Goal: Transaction & Acquisition: Purchase product/service

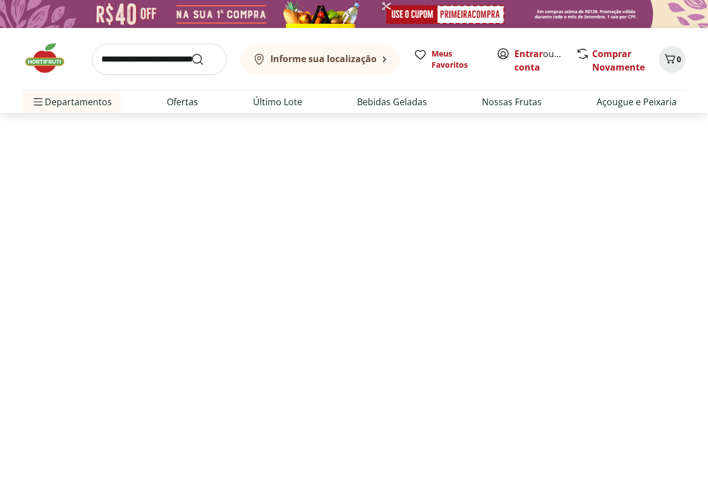
select select "**********"
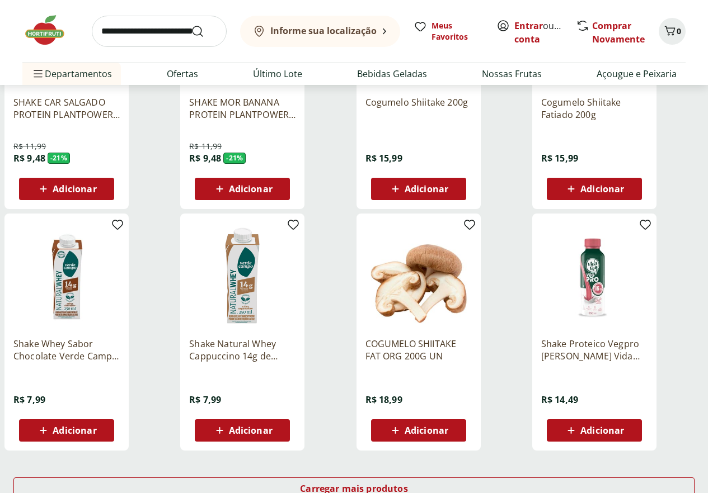
scroll to position [336, 0]
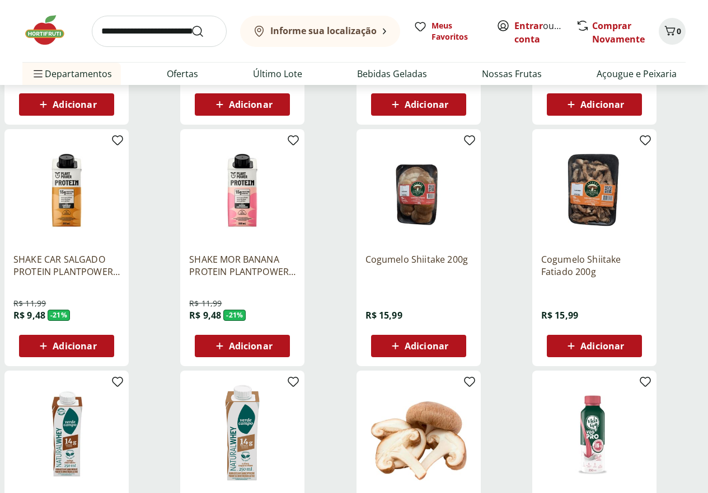
click at [472, 206] on img at bounding box center [418, 191] width 106 height 106
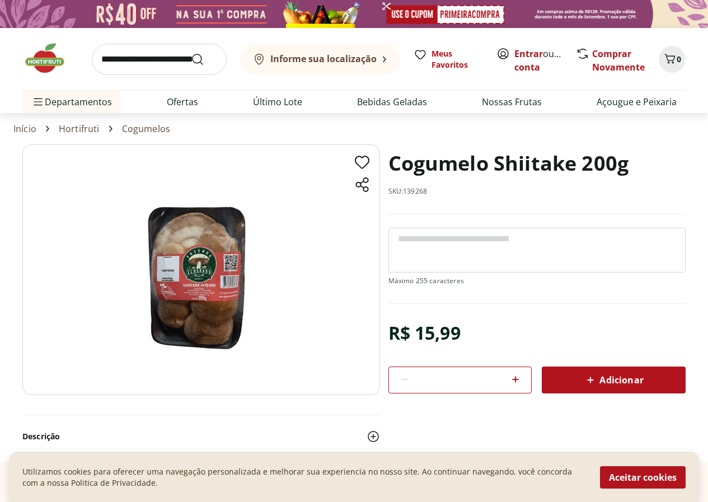
click at [225, 266] on img at bounding box center [201, 269] width 358 height 250
click at [209, 329] on img at bounding box center [201, 269] width 358 height 250
click at [204, 290] on img at bounding box center [201, 269] width 358 height 250
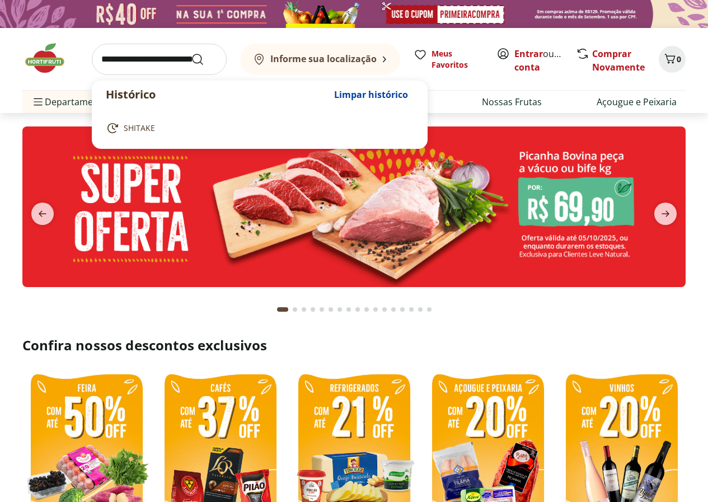
click at [156, 55] on input "search" at bounding box center [159, 59] width 135 height 31
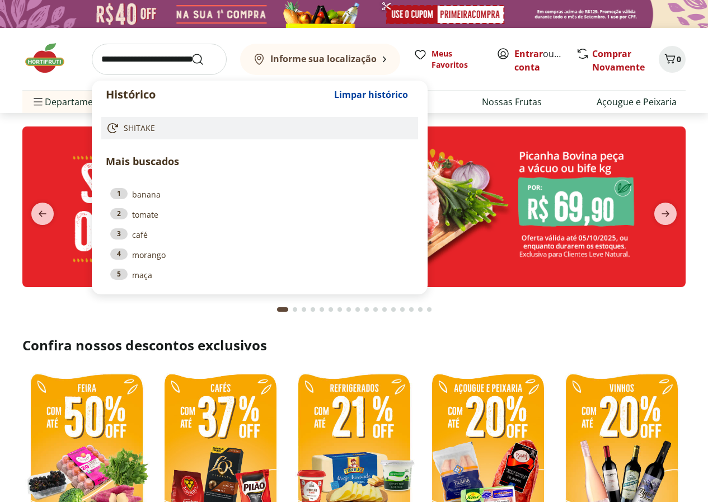
click at [163, 123] on link "SHITAKE" at bounding box center [257, 127] width 303 height 13
type input "*******"
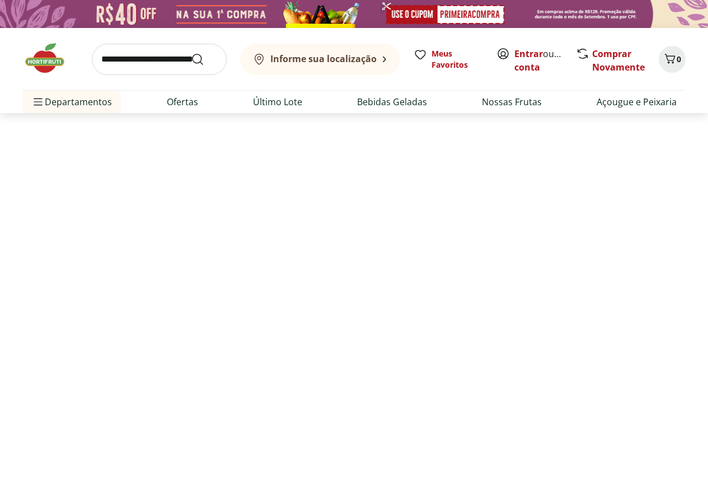
select select "**********"
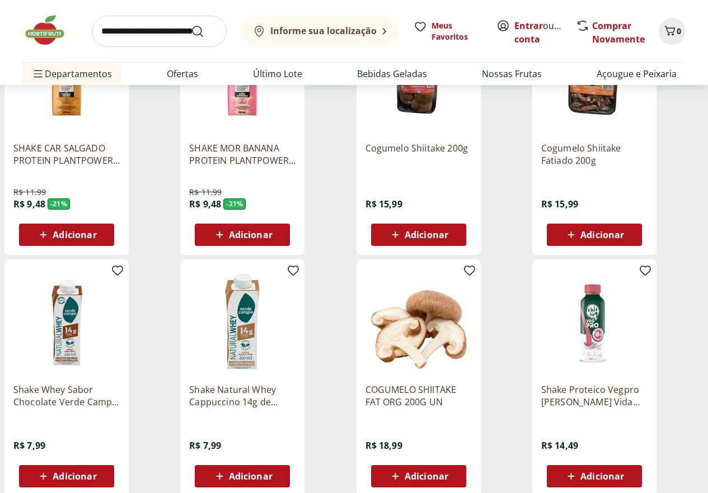
scroll to position [448, 0]
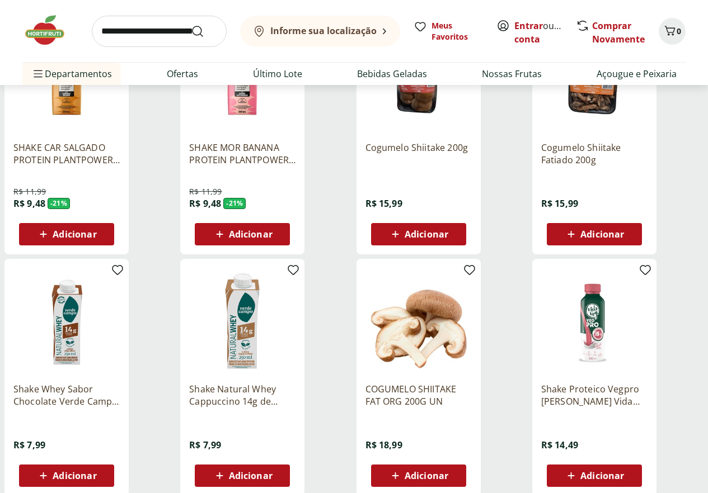
click at [472, 108] on img at bounding box center [418, 79] width 106 height 106
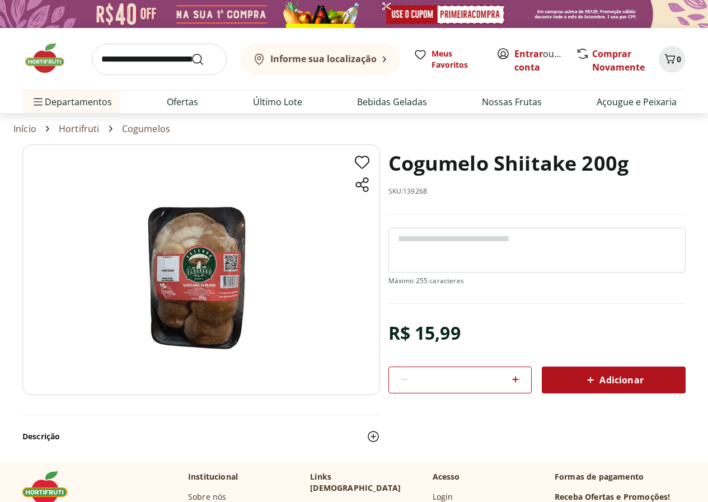
click at [226, 274] on img at bounding box center [201, 269] width 358 height 250
click at [190, 283] on img at bounding box center [201, 269] width 358 height 250
click at [199, 284] on img at bounding box center [201, 269] width 358 height 250
click at [198, 284] on img at bounding box center [201, 269] width 358 height 250
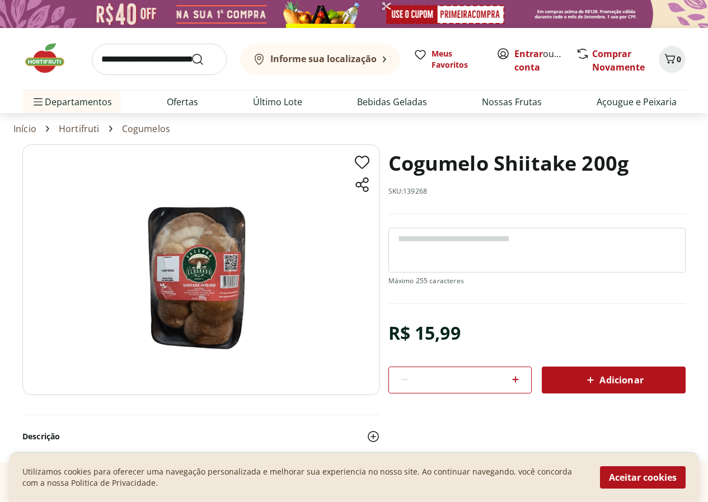
click at [205, 286] on img at bounding box center [201, 269] width 358 height 250
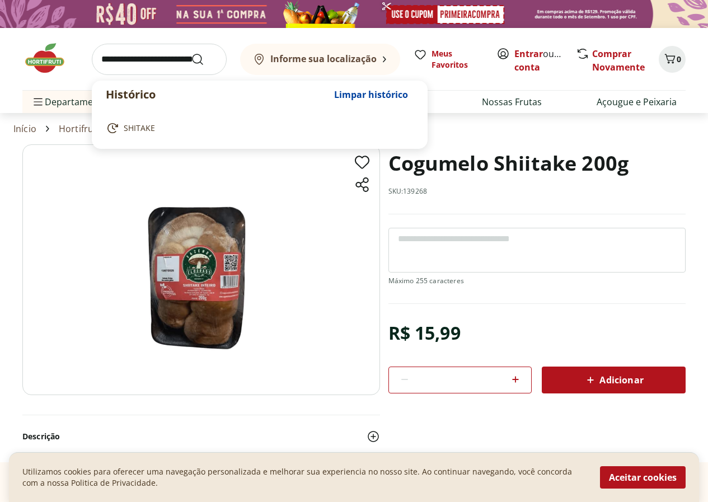
click at [161, 52] on input "search" at bounding box center [159, 59] width 135 height 31
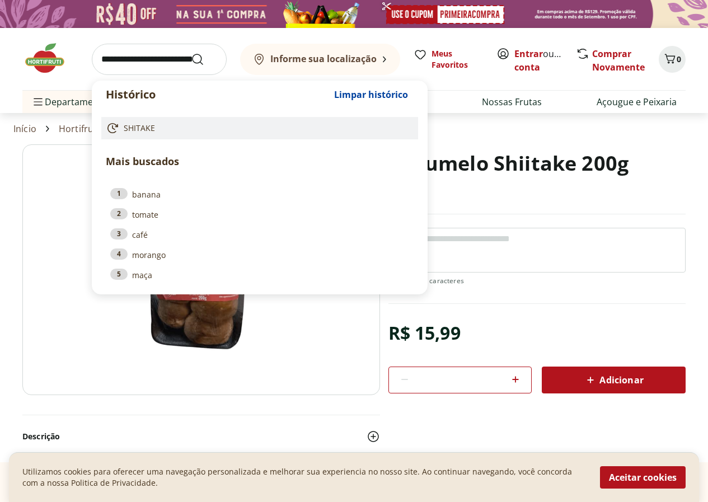
click at [154, 133] on link "SHITAKE" at bounding box center [257, 127] width 303 height 13
type input "*******"
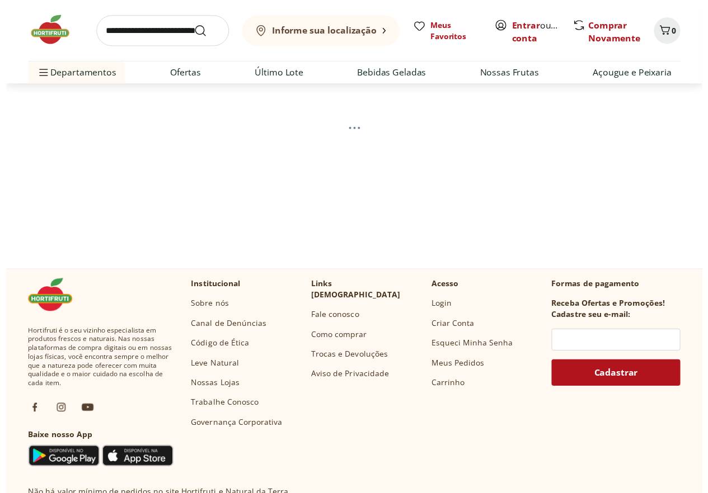
scroll to position [56, 0]
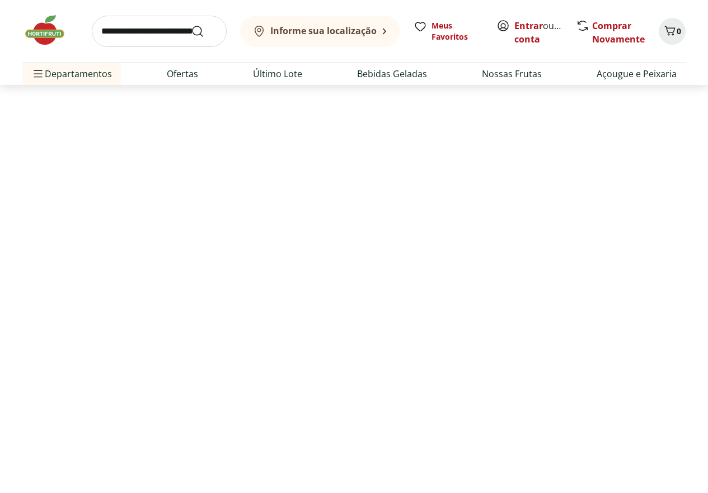
select select "**********"
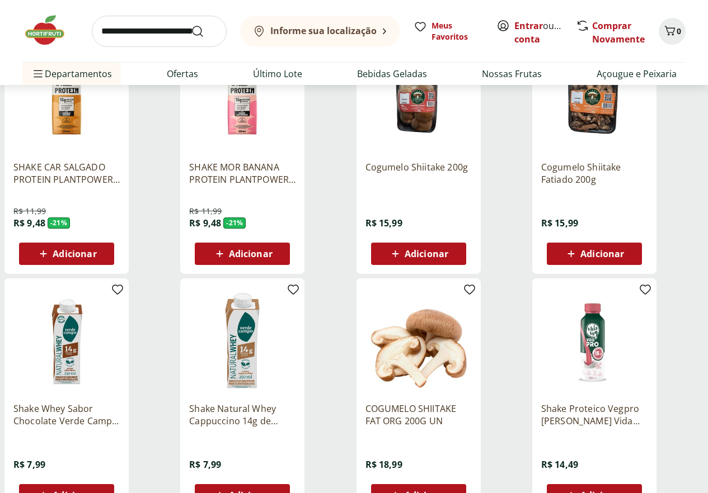
scroll to position [280, 0]
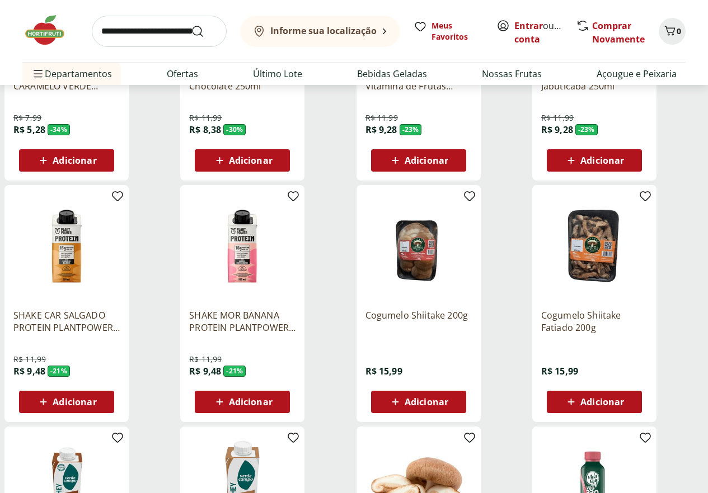
click at [640, 249] on img at bounding box center [594, 247] width 106 height 106
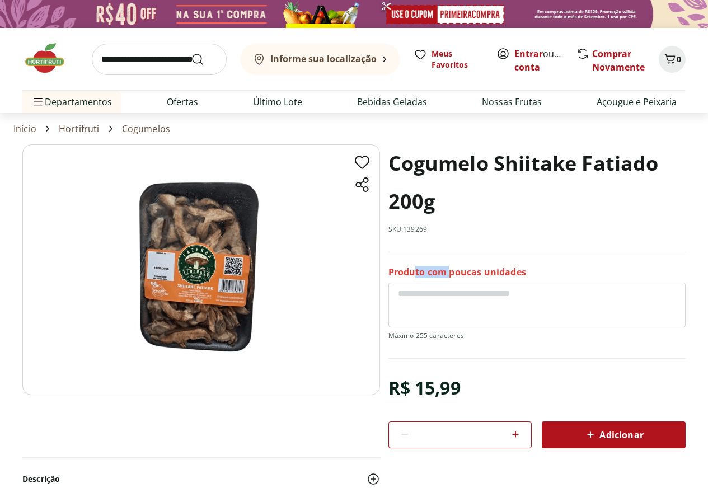
drag, startPoint x: 412, startPoint y: 269, endPoint x: 474, endPoint y: 275, distance: 61.9
click at [474, 275] on p "Produto com poucas unidades" at bounding box center [457, 272] width 138 height 12
click at [409, 272] on p "Produto com poucas unidades" at bounding box center [457, 272] width 138 height 12
drag, startPoint x: 481, startPoint y: 269, endPoint x: 523, endPoint y: 268, distance: 41.4
click at [521, 268] on p "Produto com poucas unidades" at bounding box center [457, 272] width 138 height 12
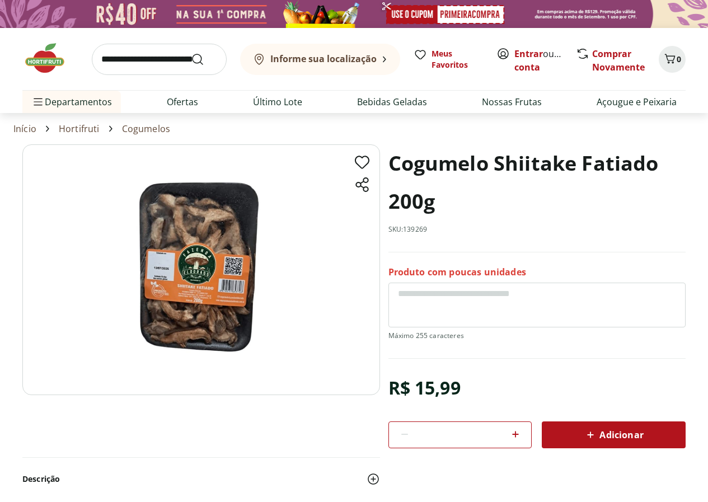
click at [543, 280] on div "Produto com poucas unidades" at bounding box center [536, 312] width 297 height 92
click at [123, 59] on input "search" at bounding box center [159, 59] width 135 height 31
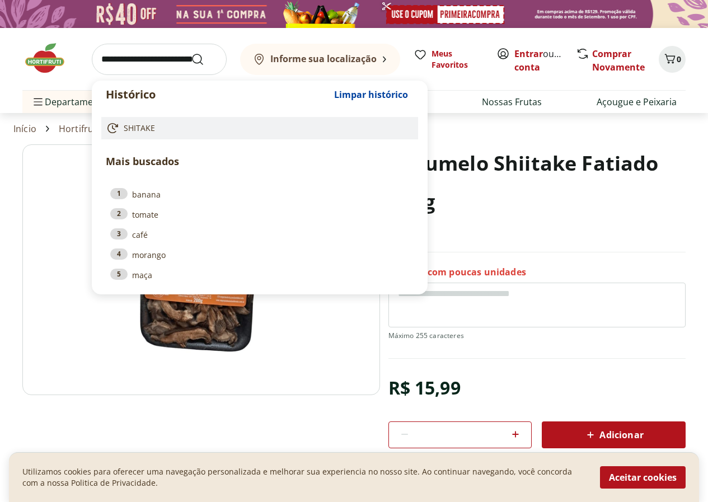
click at [148, 125] on span "SHITAKE" at bounding box center [139, 128] width 31 height 11
type input "*******"
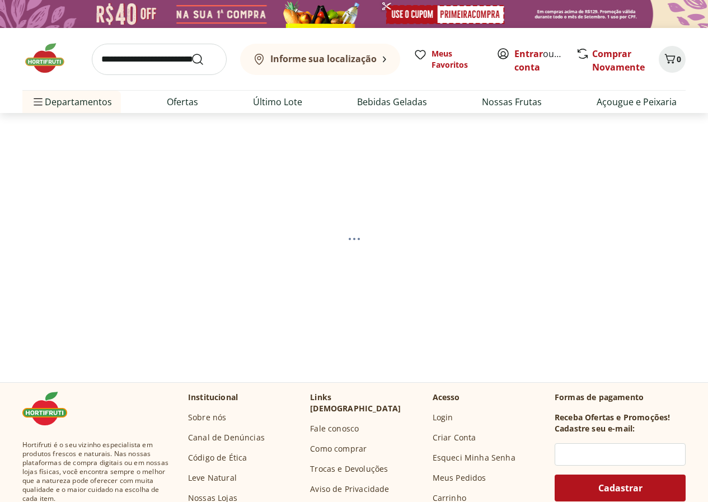
select select "**********"
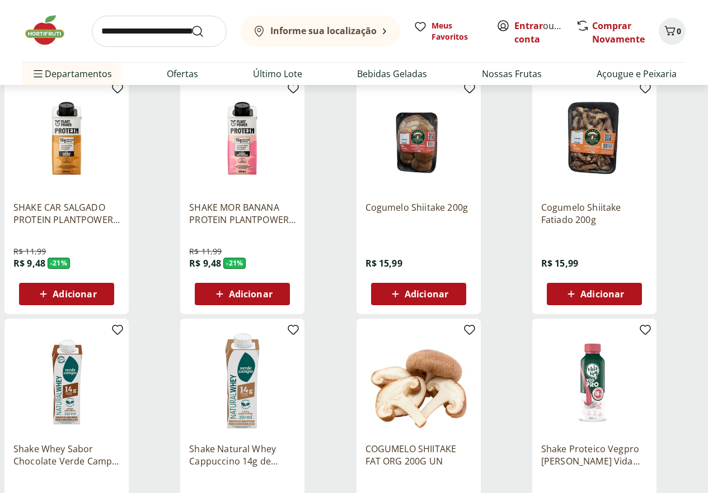
scroll to position [280, 0]
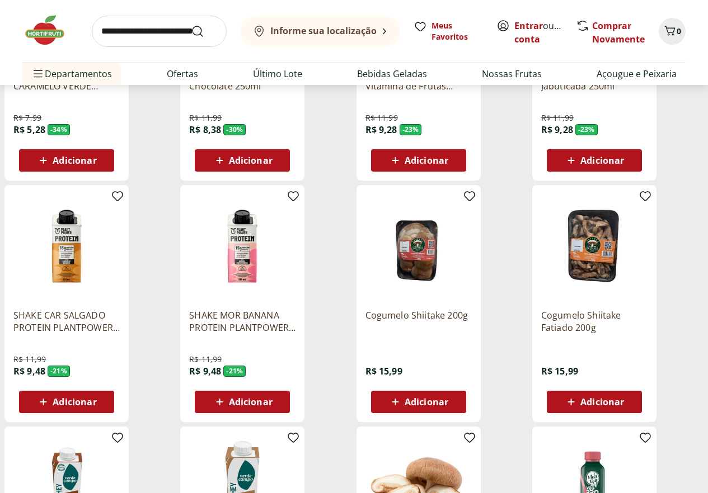
click at [472, 258] on img at bounding box center [418, 247] width 106 height 106
